Goal: Navigation & Orientation: Go to known website

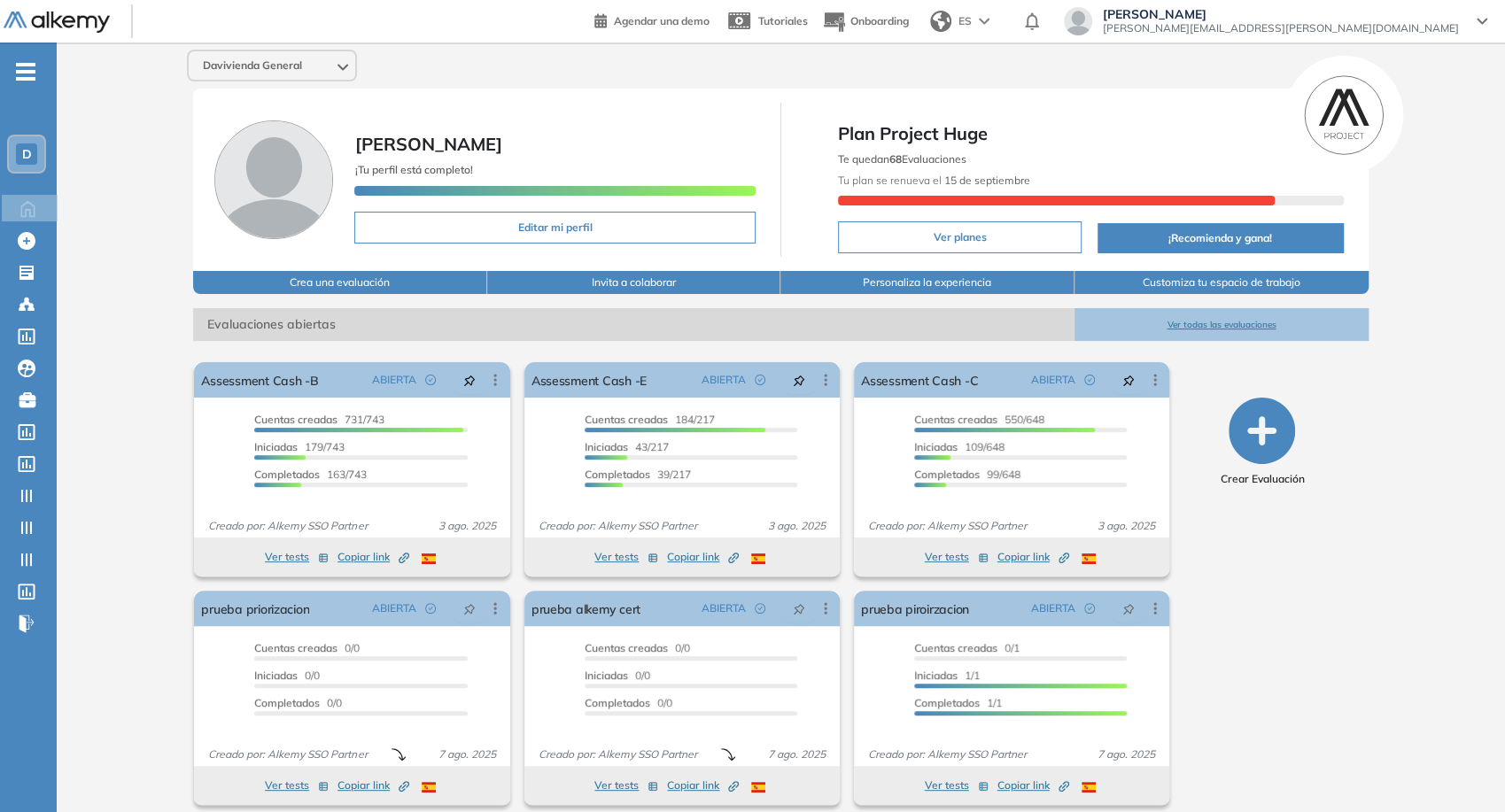
click at [1323, 18] on span "[PERSON_NAME]" at bounding box center [1281, 14] width 356 height 14
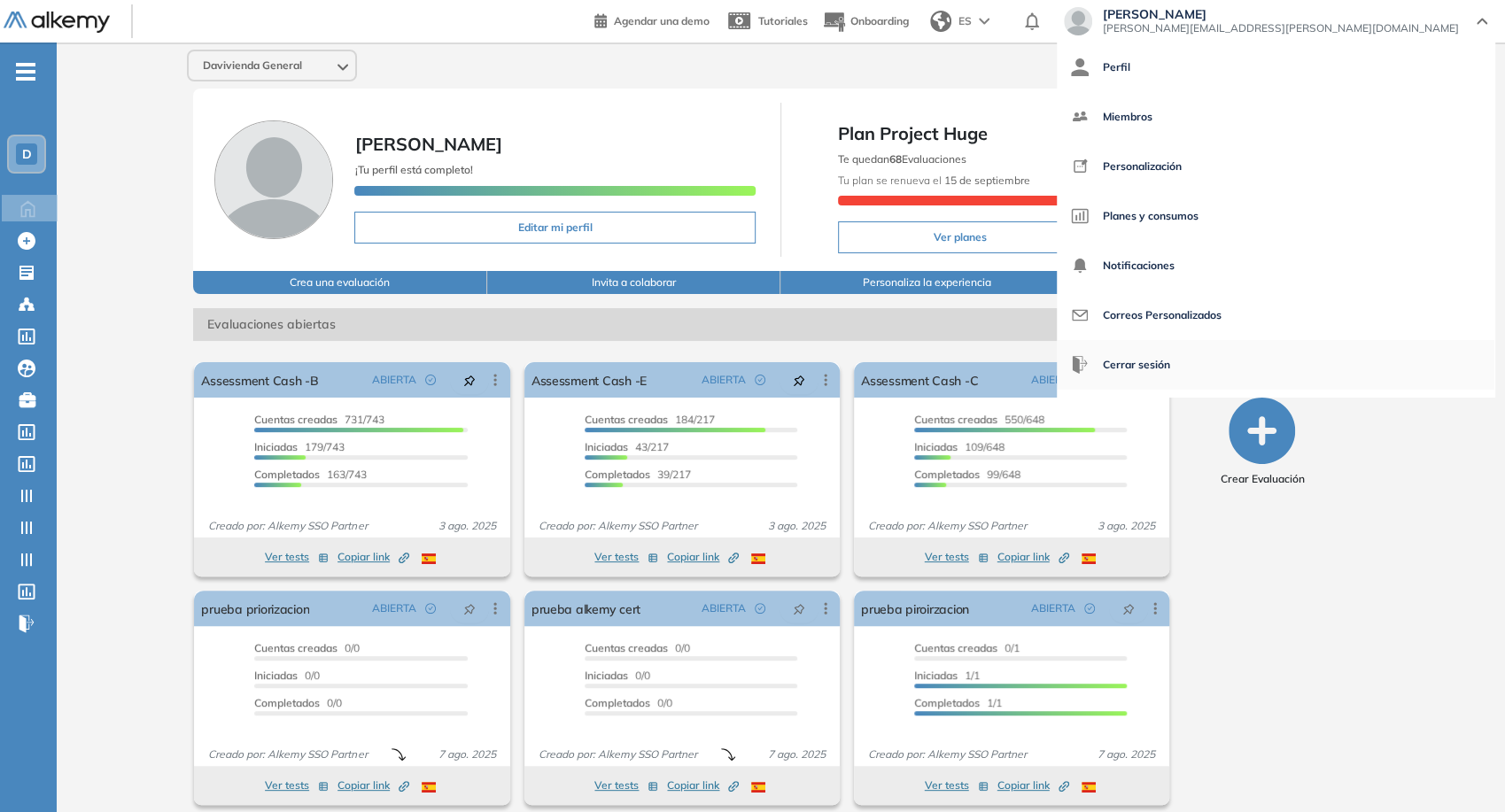
click at [1169, 358] on span "Cerrar sesión" at bounding box center [1136, 364] width 67 height 42
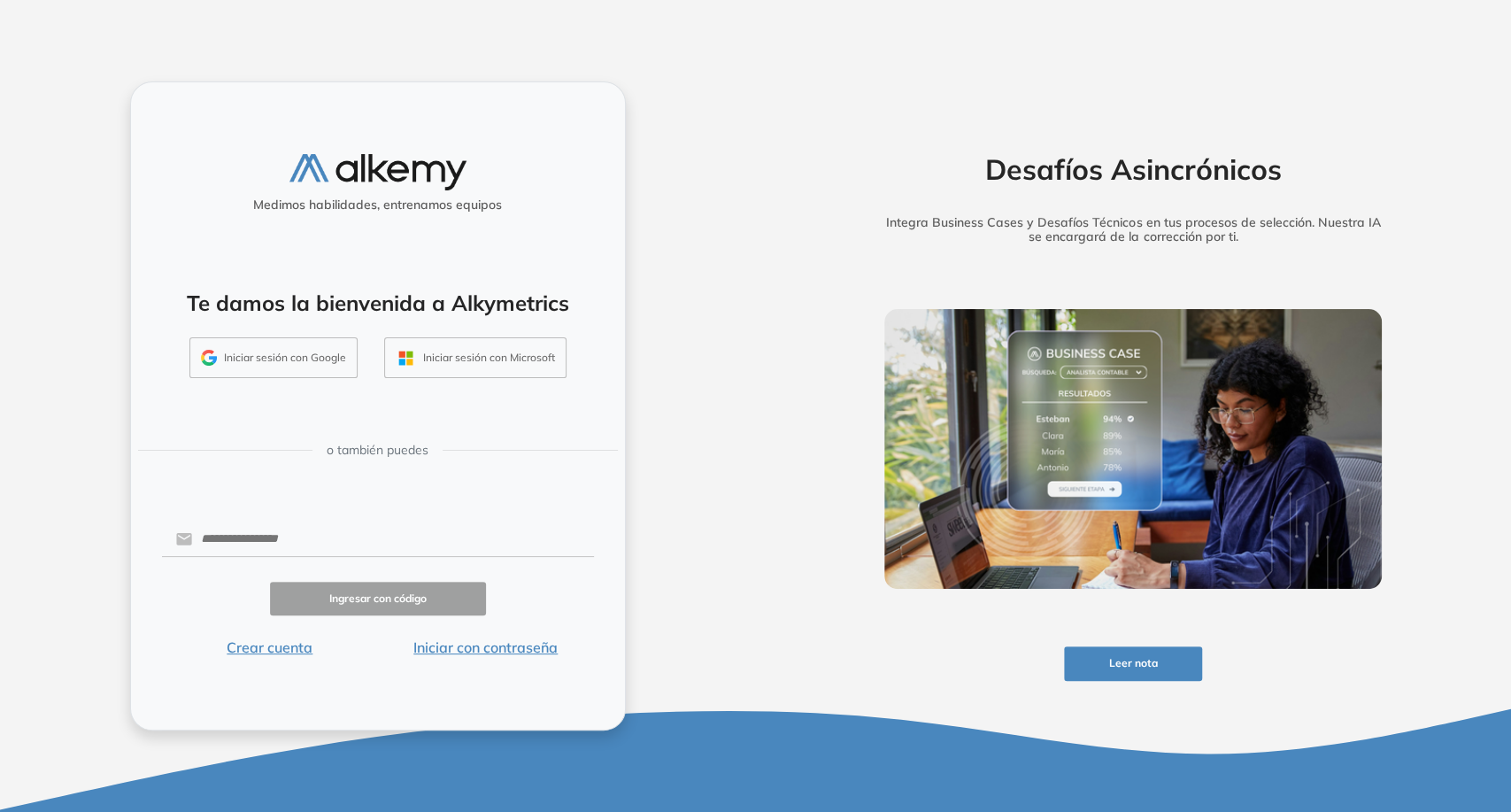
click at [347, 365] on button "Iniciar sesión con Google" at bounding box center [274, 357] width 168 height 41
